Goal: Navigation & Orientation: Find specific page/section

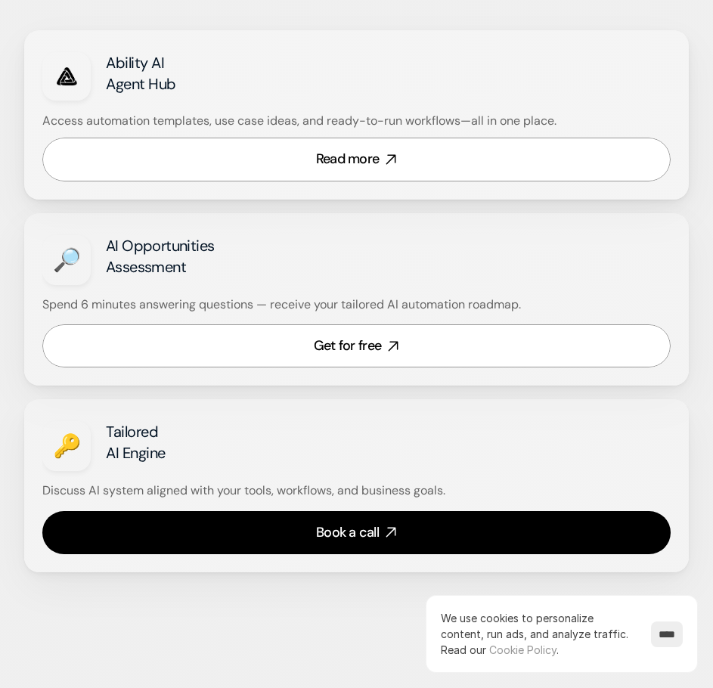
scroll to position [1059, 0]
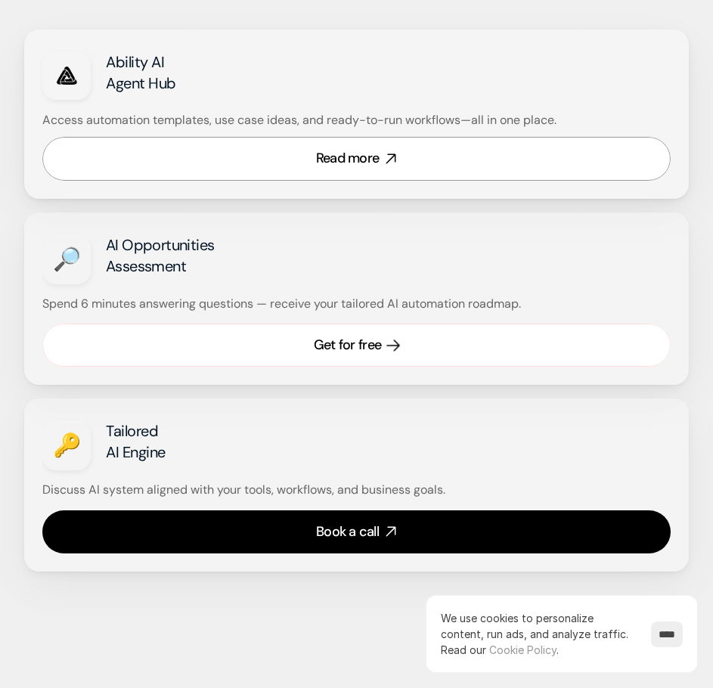
click at [370, 350] on div "Get for free" at bounding box center [347, 345] width 67 height 19
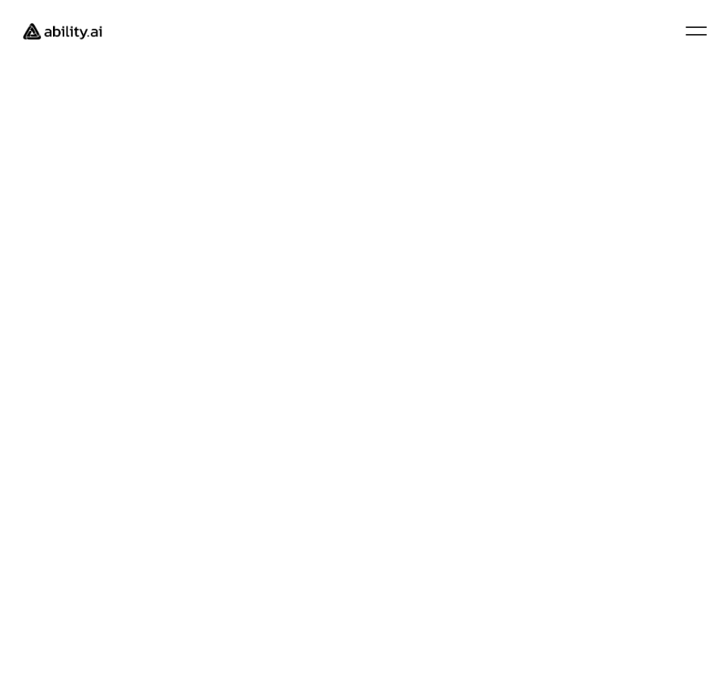
click at [308, 500] on div at bounding box center [362, 344] width 725 height 688
click at [332, 477] on div at bounding box center [362, 273] width 725 height 421
click at [695, 32] on div at bounding box center [695, 30] width 21 height 9
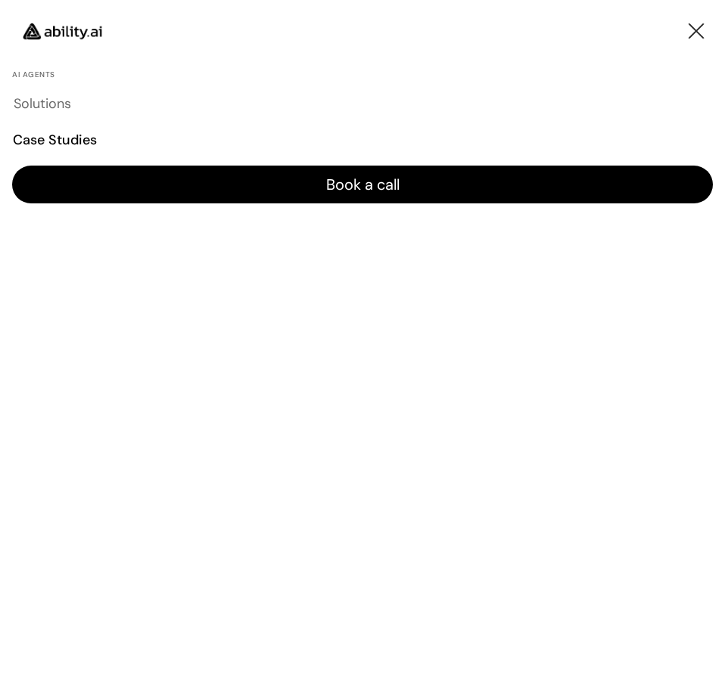
click at [22, 107] on h4 "Solutions" at bounding box center [43, 104] width 58 height 19
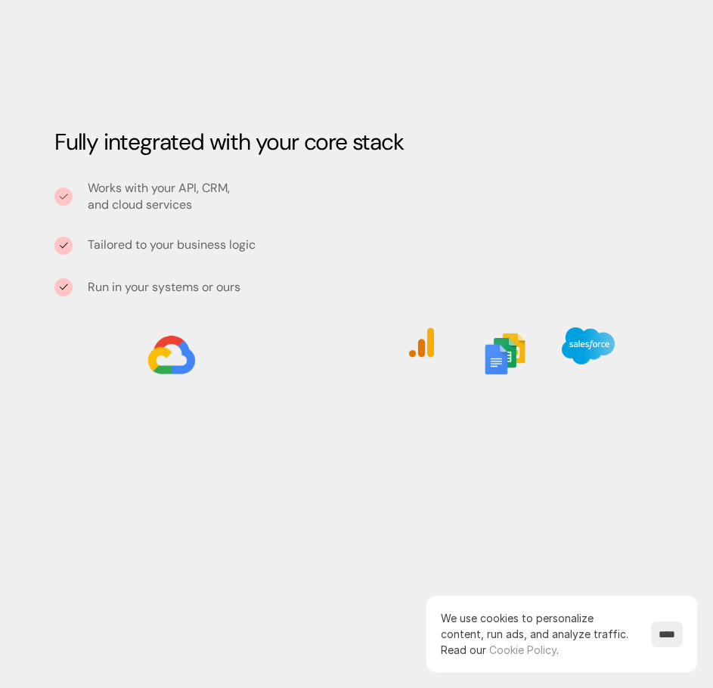
scroll to position [2289, 0]
